Goal: Use online tool/utility

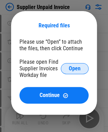
click at [67, 69] on button "Open" at bounding box center [75, 68] width 28 height 11
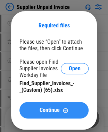
click at [40, 111] on span "Continue" at bounding box center [50, 110] width 20 height 6
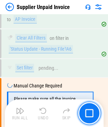
scroll to position [6644, 0]
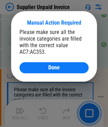
click at [52, 70] on span "Done" at bounding box center [53, 68] width 11 height 6
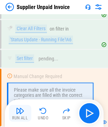
click at [20, 109] on img "button" at bounding box center [20, 110] width 8 height 8
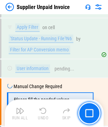
scroll to position [6918, 0]
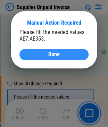
click at [46, 57] on div "Done" at bounding box center [54, 55] width 52 height 6
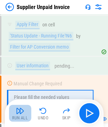
click at [22, 116] on div "Run All" at bounding box center [20, 118] width 16 height 4
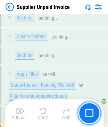
scroll to position [8332, 0]
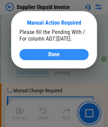
click at [52, 52] on span "Done" at bounding box center [53, 55] width 11 height 6
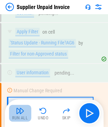
click at [13, 111] on button "Run All" at bounding box center [20, 113] width 22 height 17
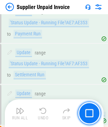
scroll to position [10909, 0]
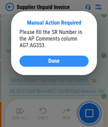
click at [61, 62] on div "Done" at bounding box center [54, 61] width 52 height 6
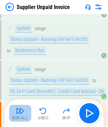
click at [14, 116] on div "Run All" at bounding box center [20, 118] width 16 height 4
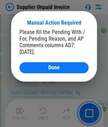
scroll to position [15128, 0]
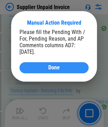
click at [59, 70] on span "Done" at bounding box center [53, 68] width 11 height 6
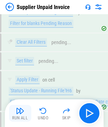
click at [26, 116] on div "Run All" at bounding box center [20, 118] width 16 height 4
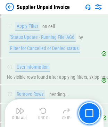
scroll to position [15938, 0]
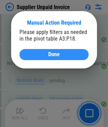
click at [47, 50] on button "Done" at bounding box center [53, 54] width 69 height 11
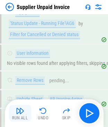
click at [21, 113] on img "button" at bounding box center [20, 110] width 8 height 8
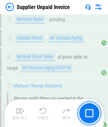
scroll to position [16036, 0]
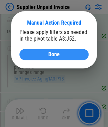
click at [45, 51] on button "Done" at bounding box center [53, 54] width 69 height 11
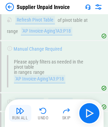
click at [22, 110] on img "button" at bounding box center [20, 110] width 8 height 8
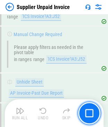
scroll to position [16152, 0]
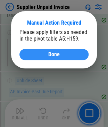
click at [60, 52] on div "Done" at bounding box center [54, 55] width 52 height 6
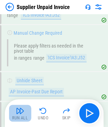
click at [22, 117] on div "Run All" at bounding box center [20, 118] width 16 height 4
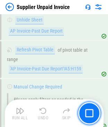
scroll to position [16252, 0]
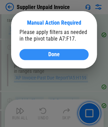
click at [69, 53] on div "Done" at bounding box center [54, 55] width 52 height 6
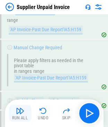
click at [24, 110] on button "Run All" at bounding box center [20, 113] width 22 height 17
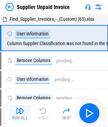
click at [21, 116] on div "Run All" at bounding box center [20, 118] width 16 height 4
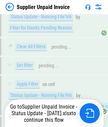
scroll to position [15129, 0]
